Goal: Information Seeking & Learning: Learn about a topic

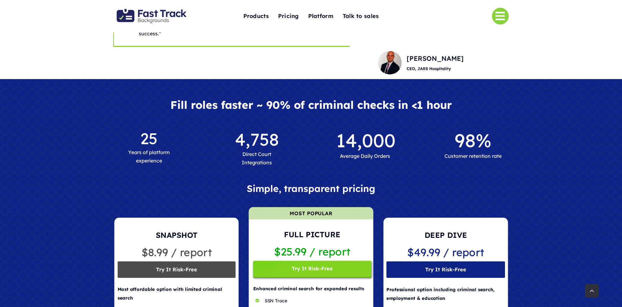
scroll to position [329, 0]
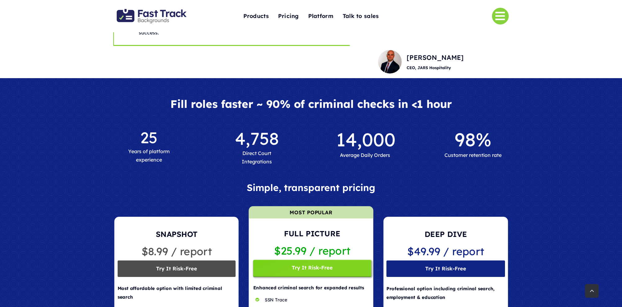
click at [480, 129] on span "%" at bounding box center [484, 139] width 16 height 23
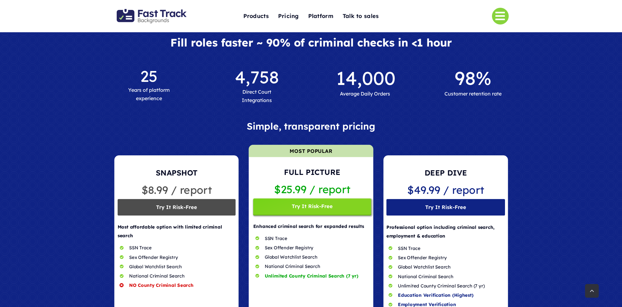
scroll to position [394, 0]
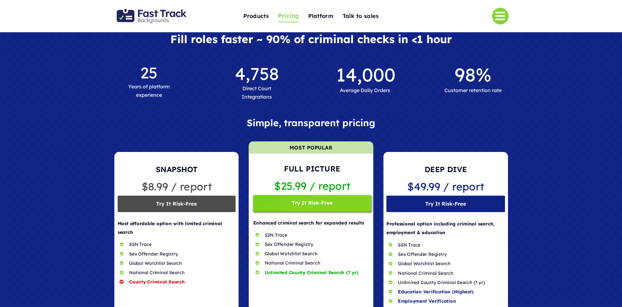
click at [292, 14] on span "Pricing" at bounding box center [288, 16] width 21 height 10
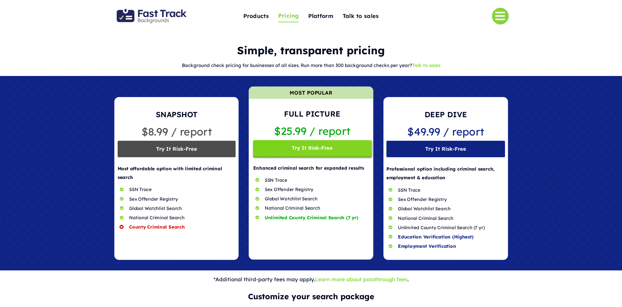
click at [455, 72] on div "Background check pricing for businesses of all sizes. Run more than 300 backgro…" at bounding box center [310, 68] width 395 height 15
click at [438, 65] on link "Talk to sales" at bounding box center [426, 65] width 28 height 6
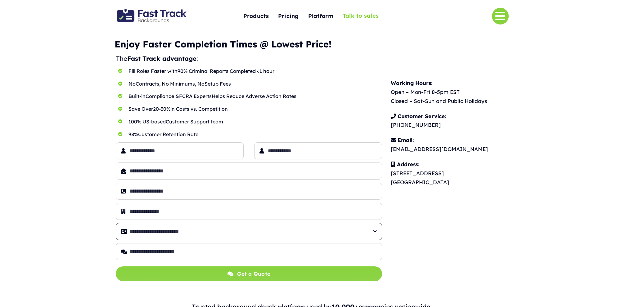
click at [251, 236] on select "**********" at bounding box center [249, 231] width 266 height 17
click at [160, 12] on img "Fast Track Backgrounds Logo" at bounding box center [152, 16] width 70 height 14
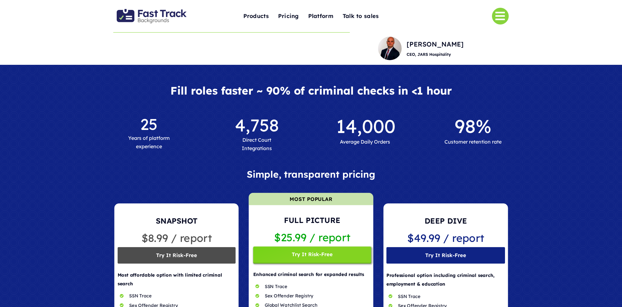
scroll to position [337, 0]
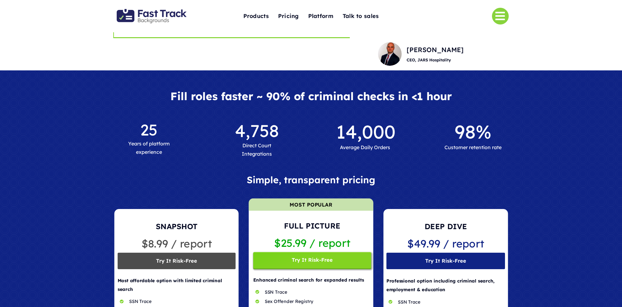
click at [162, 16] on img "Fast Track Backgrounds Logo" at bounding box center [152, 16] width 70 height 14
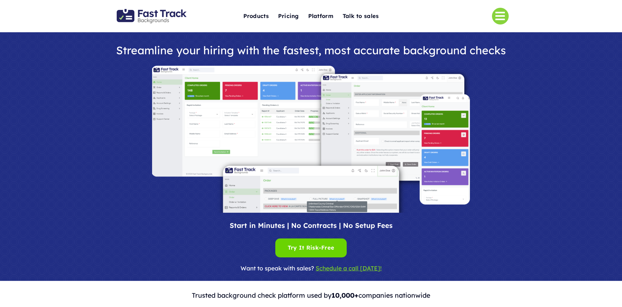
click at [265, 122] on img at bounding box center [311, 139] width 318 height 147
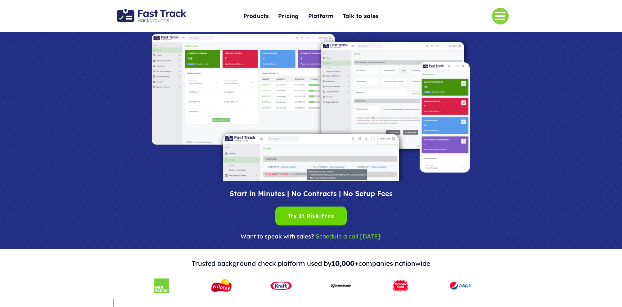
scroll to position [47, 0]
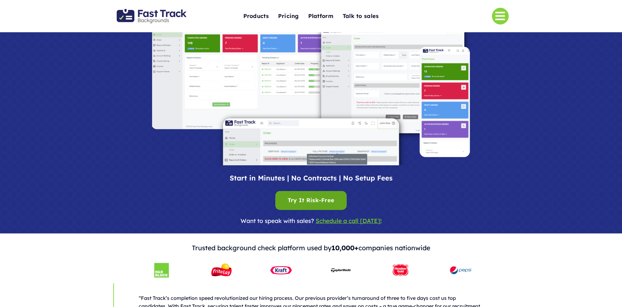
click at [329, 198] on div "Try It Risk-Free Try It Risk-Free" at bounding box center [311, 201] width 47 height 10
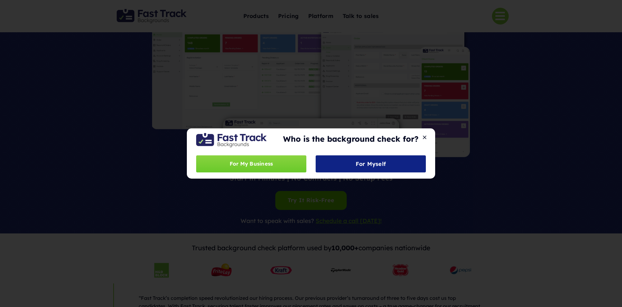
drag, startPoint x: 424, startPoint y: 134, endPoint x: 431, endPoint y: 134, distance: 6.5
click at [424, 135] on button "Close" at bounding box center [424, 138] width 9 height 6
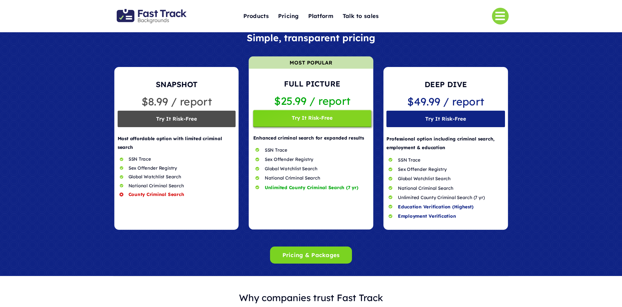
scroll to position [478, 0]
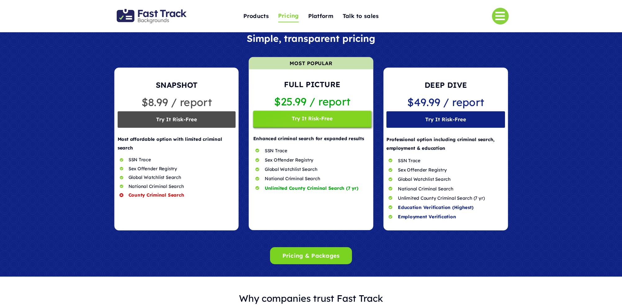
click at [297, 19] on span "Pricing" at bounding box center [288, 16] width 21 height 10
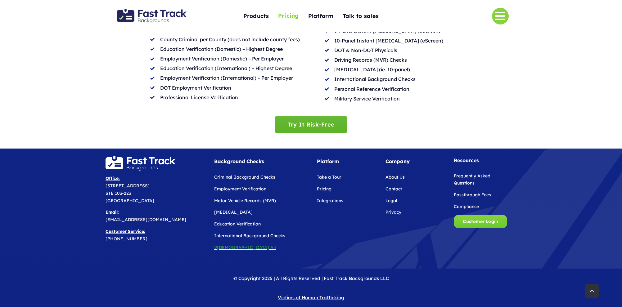
scroll to position [341, 0]
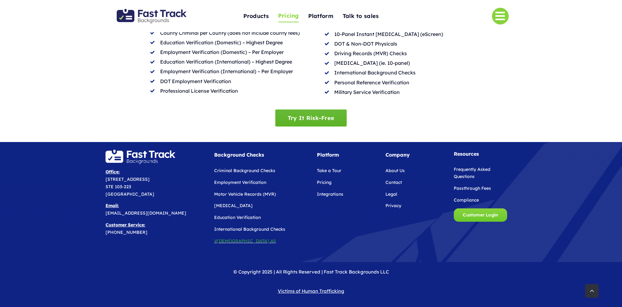
click at [311, 119] on span "Try It Risk-Free" at bounding box center [311, 118] width 47 height 7
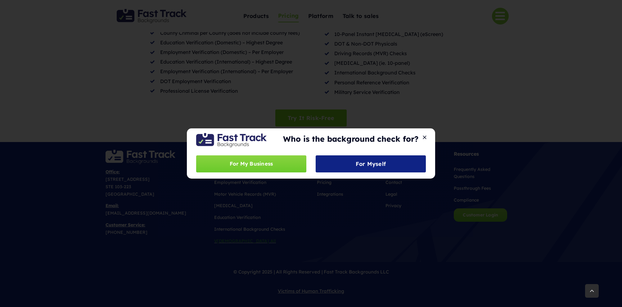
click at [407, 95] on div "Who is the background check for? For My Business For Myself" at bounding box center [311, 153] width 622 height 307
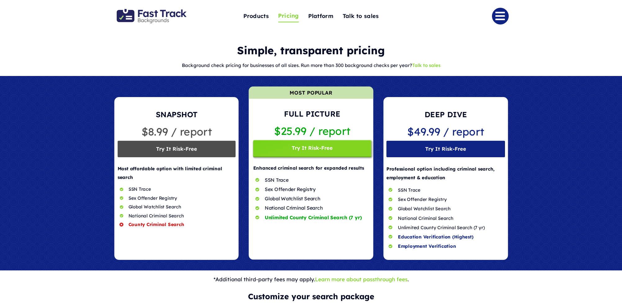
click at [506, 20] on link "Link to #" at bounding box center [500, 16] width 17 height 17
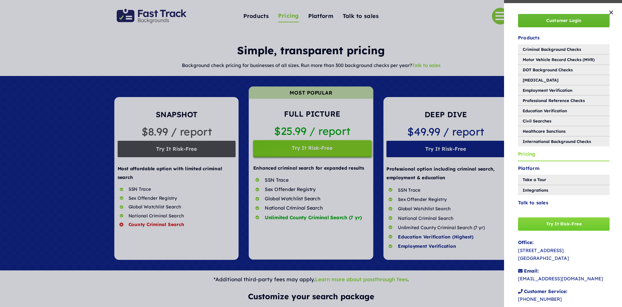
click at [554, 15] on link "Customer Login" at bounding box center [564, 20] width 92 height 13
click at [395, 41] on div "Customer Login Products Criminal Background Checks Motor Vehicle Record Checks …" at bounding box center [311, 153] width 622 height 307
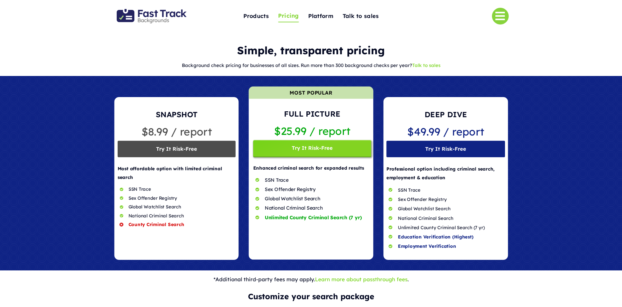
click at [158, 17] on img "Fast Track Backgrounds Logo" at bounding box center [152, 16] width 70 height 14
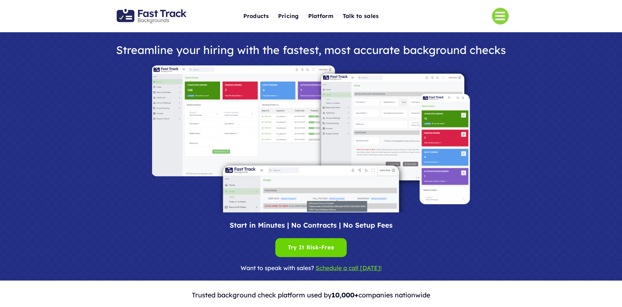
scroll to position [1, 0]
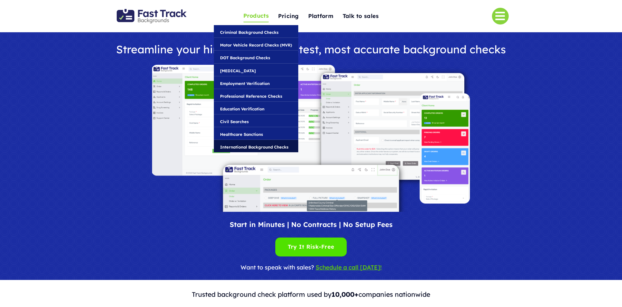
click at [253, 143] on link "International Background Checks" at bounding box center [256, 146] width 84 height 12
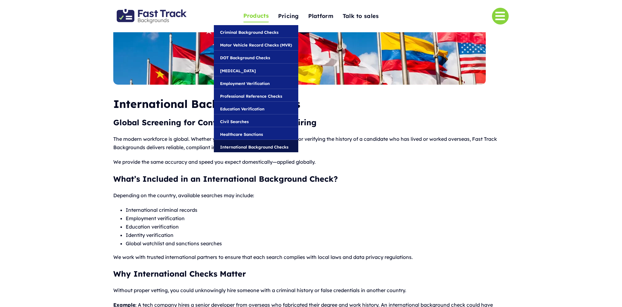
scroll to position [80, 0]
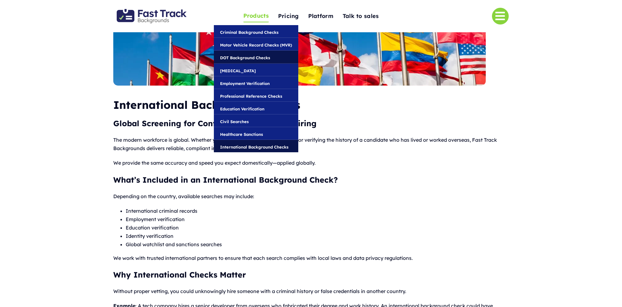
click at [251, 58] on span "DOT Background Checks" at bounding box center [245, 57] width 50 height 7
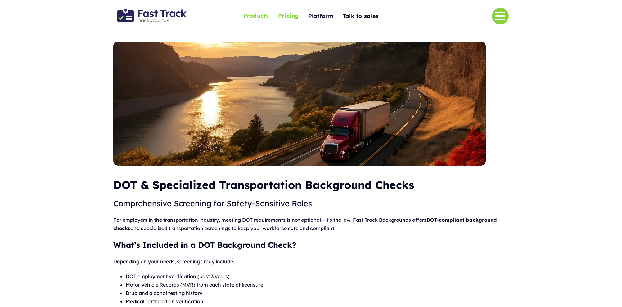
click at [287, 17] on span "Pricing" at bounding box center [288, 16] width 21 height 10
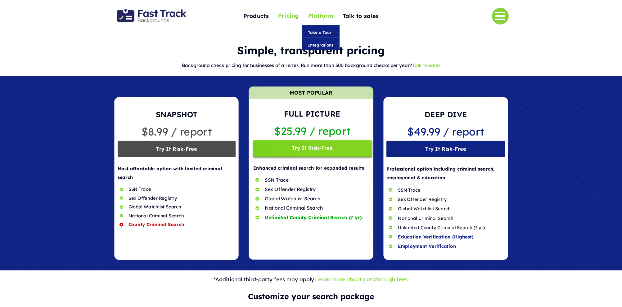
click at [325, 16] on span "Platform" at bounding box center [320, 16] width 25 height 10
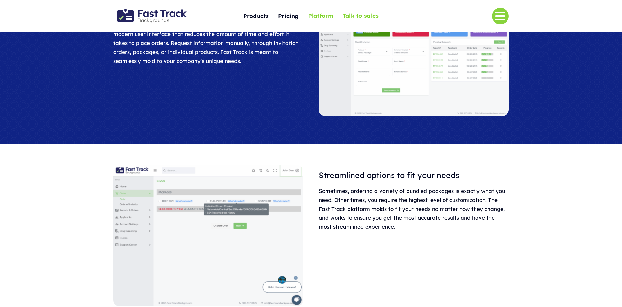
scroll to position [89, 0]
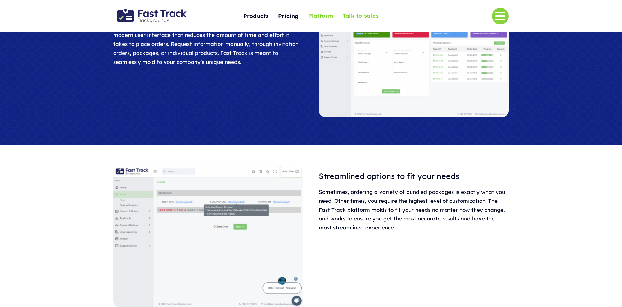
click at [355, 16] on span "Talk to sales" at bounding box center [360, 16] width 36 height 10
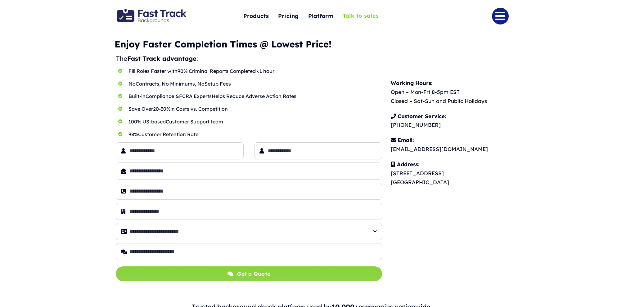
click at [499, 18] on link "Link to #" at bounding box center [500, 16] width 17 height 17
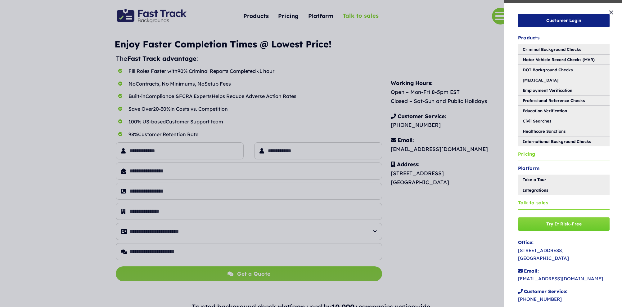
click at [524, 153] on span "Pricing" at bounding box center [526, 154] width 17 height 8
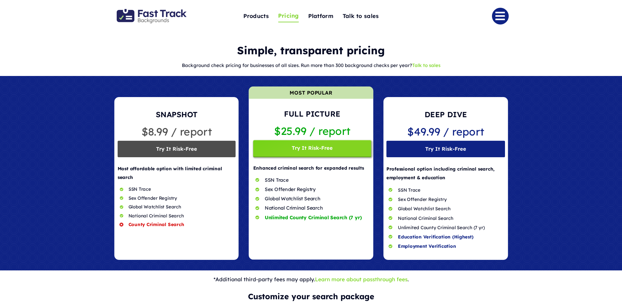
click at [496, 19] on link "Link to #" at bounding box center [500, 16] width 17 height 17
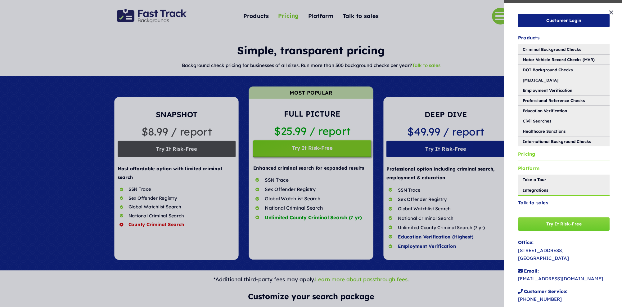
scroll to position [13, 0]
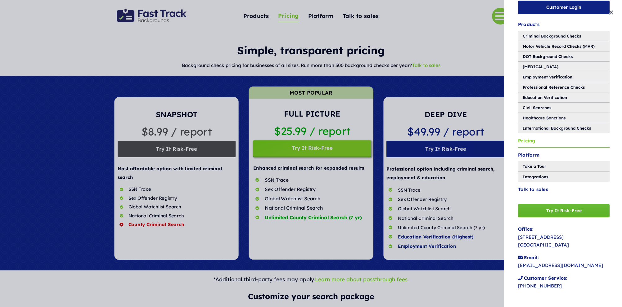
click at [558, 211] on span "Try It Risk-Free" at bounding box center [563, 210] width 35 height 5
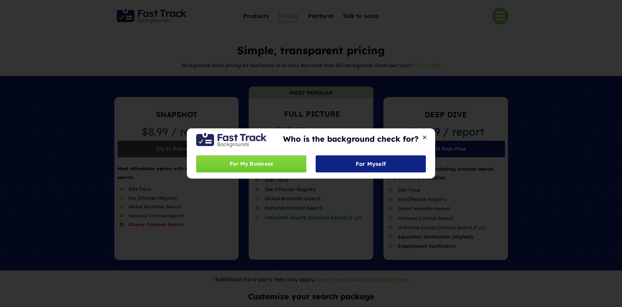
click at [558, 207] on div "Who is the background check for? For My Business For Myself" at bounding box center [311, 153] width 622 height 307
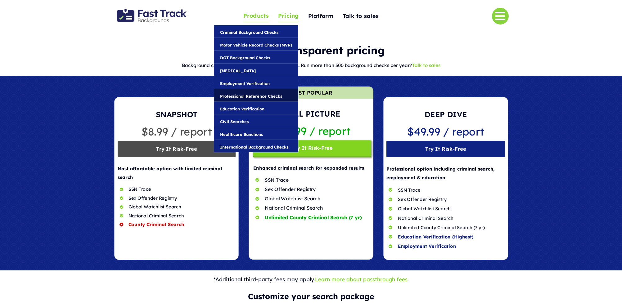
click at [240, 97] on span "Professional Reference Checks" at bounding box center [251, 96] width 62 height 7
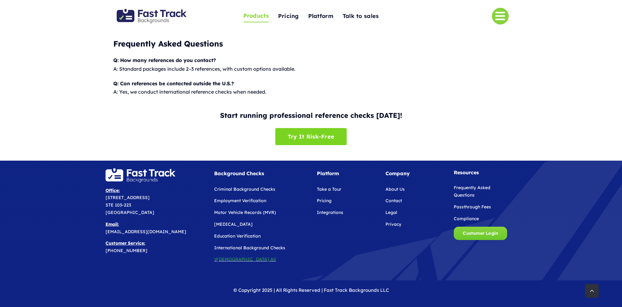
scroll to position [487, 0]
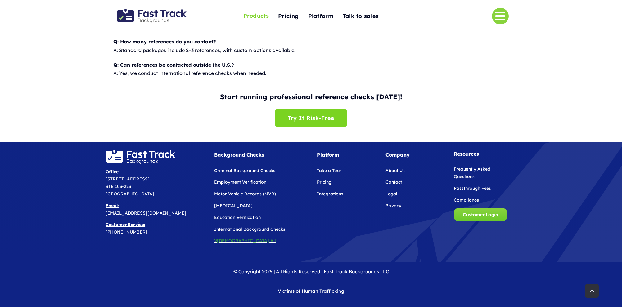
click at [522, 108] on div "Start running professional reference checks [DATE]! Try It Risk-Free" at bounding box center [311, 111] width 622 height 43
click at [147, 14] on img "Fast Track Backgrounds Logo" at bounding box center [152, 16] width 70 height 14
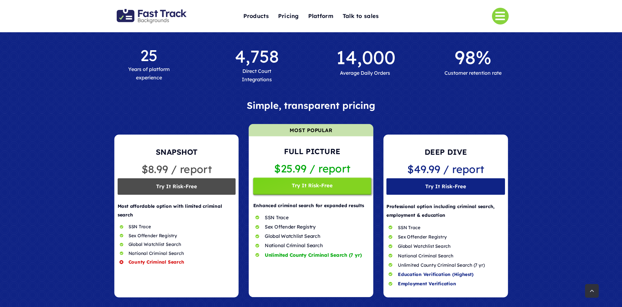
scroll to position [411, 0]
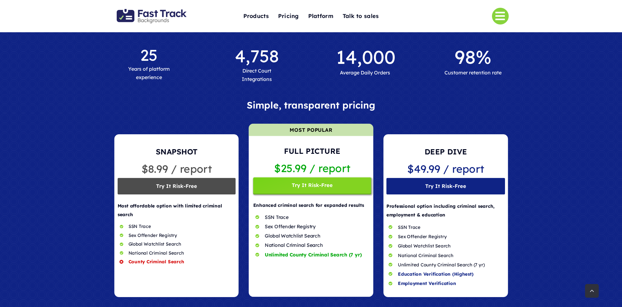
click at [235, 65] on span "4,758" at bounding box center [257, 55] width 44 height 21
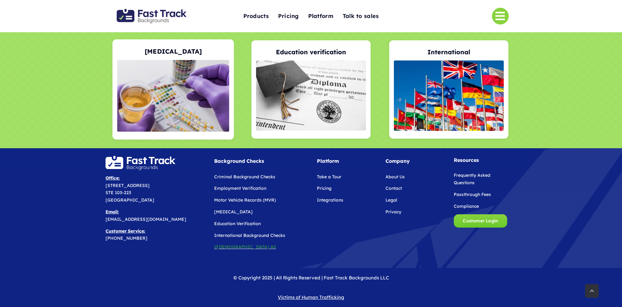
scroll to position [1290, 0]
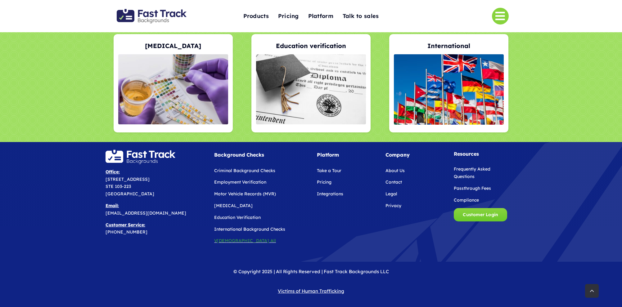
click at [334, 169] on span "Take a Tour" at bounding box center [329, 171] width 25 height 6
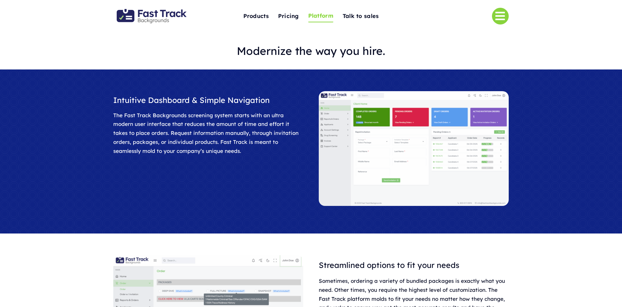
click at [498, 16] on link "Link to #" at bounding box center [500, 16] width 17 height 17
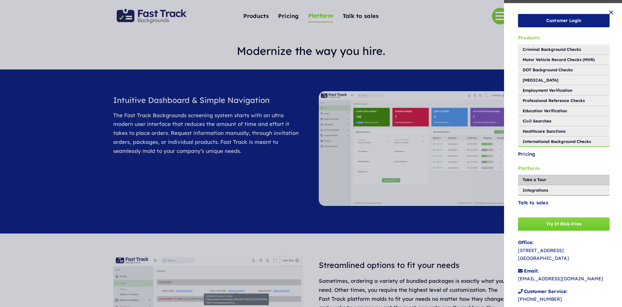
click at [534, 38] on span "Products" at bounding box center [528, 38] width 21 height 8
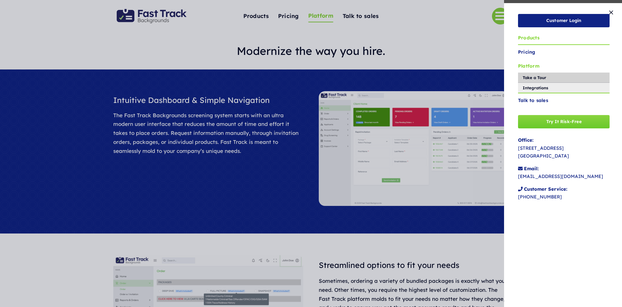
click at [535, 38] on span "Products" at bounding box center [528, 38] width 21 height 8
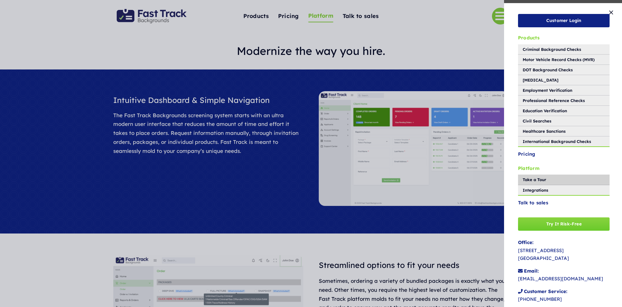
click at [535, 38] on span "Products" at bounding box center [528, 38] width 21 height 8
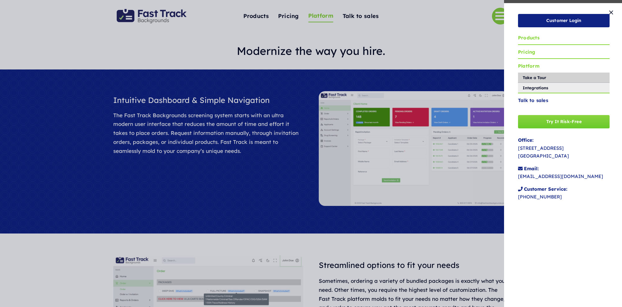
click at [530, 49] on span "Pricing" at bounding box center [526, 52] width 17 height 8
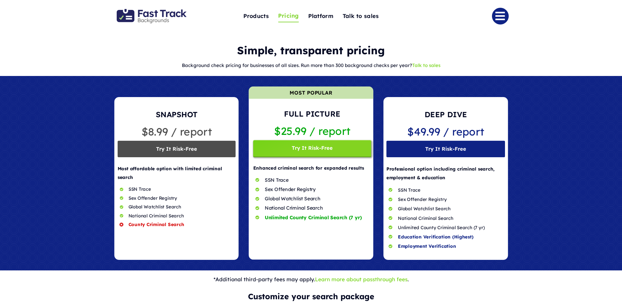
click at [502, 16] on link "Link to #" at bounding box center [500, 16] width 17 height 17
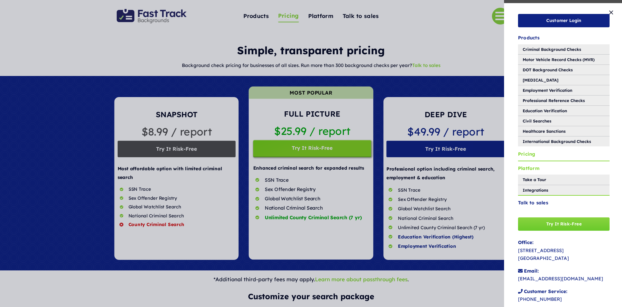
click at [529, 166] on span "Platform" at bounding box center [528, 168] width 21 height 8
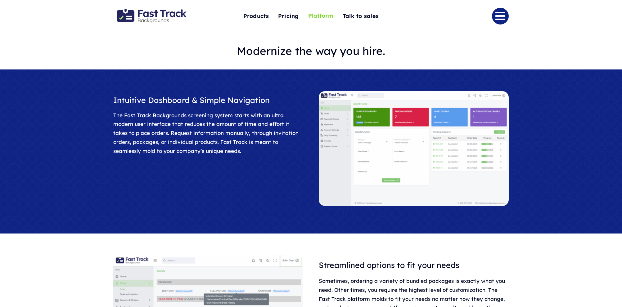
click at [499, 20] on link "Link to #" at bounding box center [500, 16] width 17 height 17
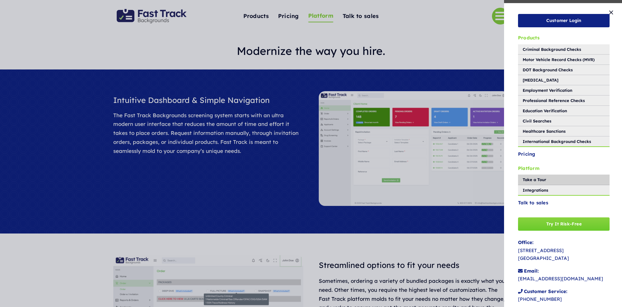
click at [522, 34] on span "Products" at bounding box center [528, 38] width 21 height 8
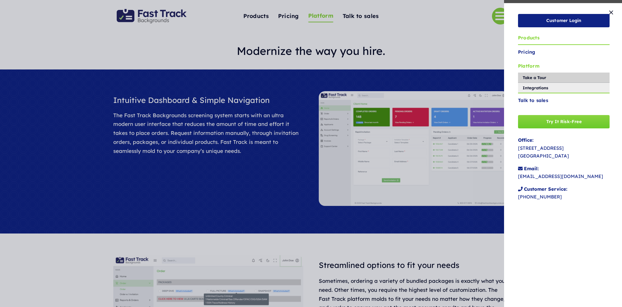
click at [71, 39] on div "Customer Login Products Criminal Background Checks Motor Vehicle Record Checks …" at bounding box center [311, 153] width 622 height 307
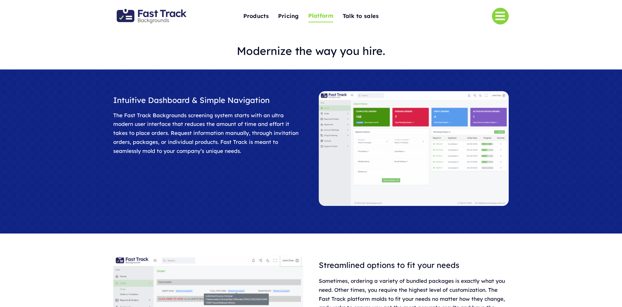
click at [163, 15] on img "Fast Track Backgrounds Logo" at bounding box center [152, 16] width 70 height 14
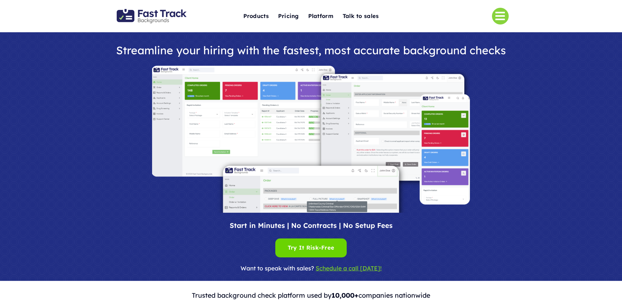
click at [339, 166] on img at bounding box center [311, 139] width 318 height 147
drag, startPoint x: 71, startPoint y: 45, endPoint x: 105, endPoint y: 51, distance: 34.4
click at [72, 45] on div at bounding box center [311, 156] width 622 height 249
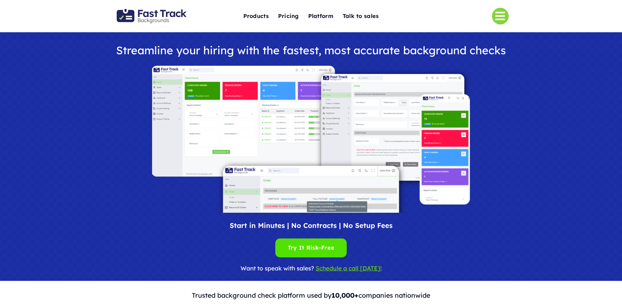
drag, startPoint x: 50, startPoint y: 23, endPoint x: 54, endPoint y: 23, distance: 3.7
click at [50, 23] on div "Toggle Navigation Products Criminal Background Checks Motor Vehicle Record Chec…" at bounding box center [311, 16] width 622 height 32
